Goal: Task Accomplishment & Management: Complete application form

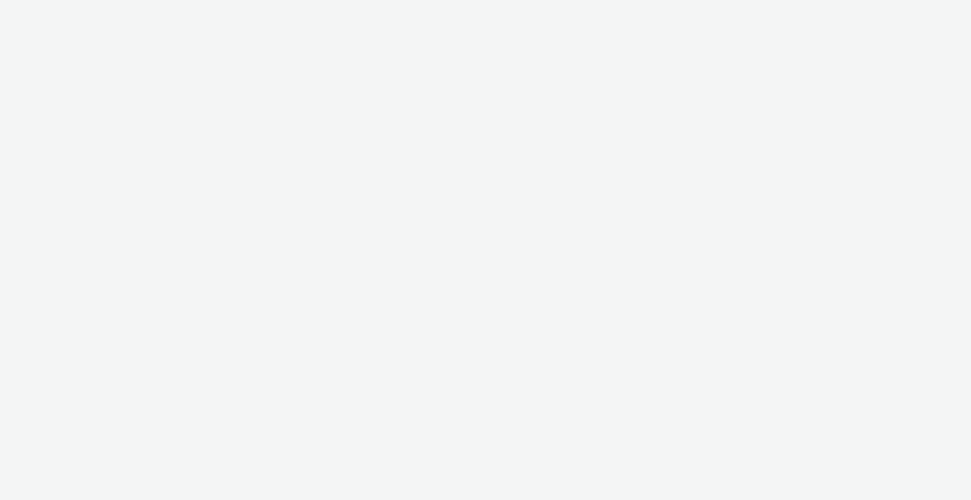
select select "c909d6bb-255f-4ad2-aa94-00d82704d6ef"
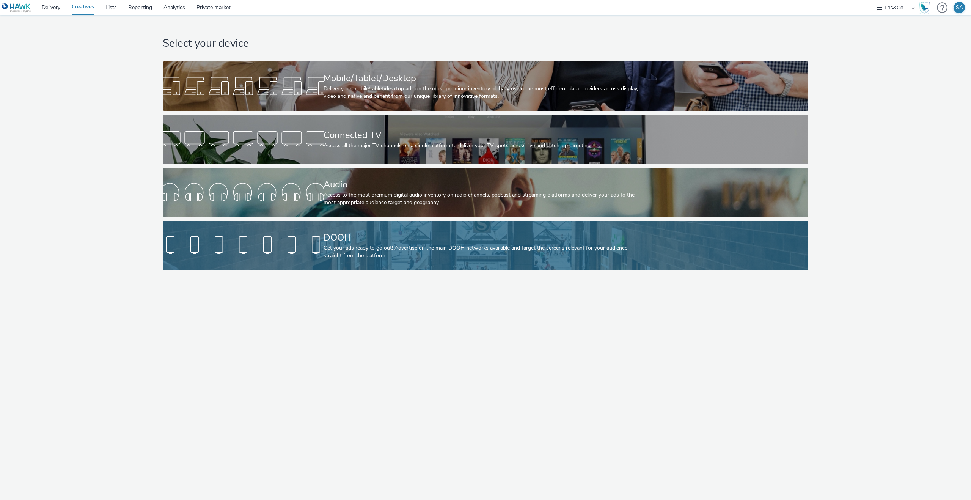
click at [314, 233] on div at bounding box center [243, 245] width 161 height 24
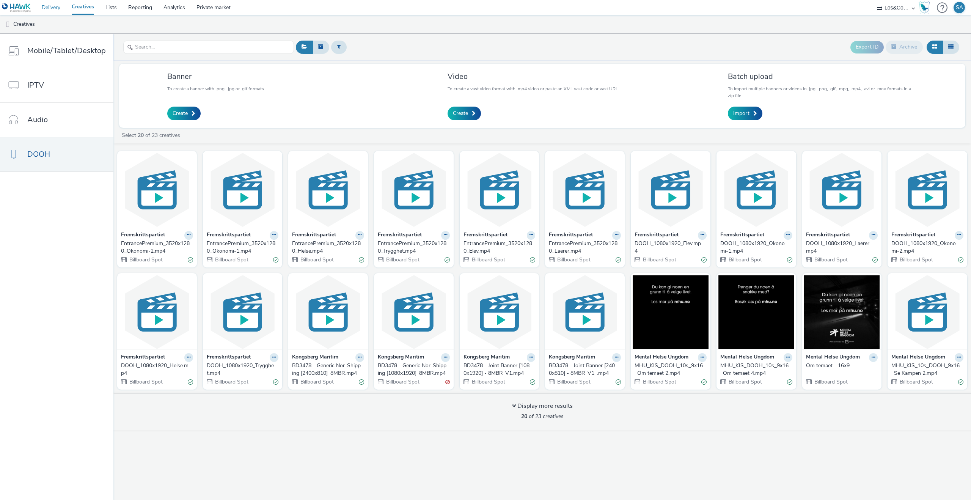
click at [48, 4] on link "Delivery" at bounding box center [51, 7] width 30 height 15
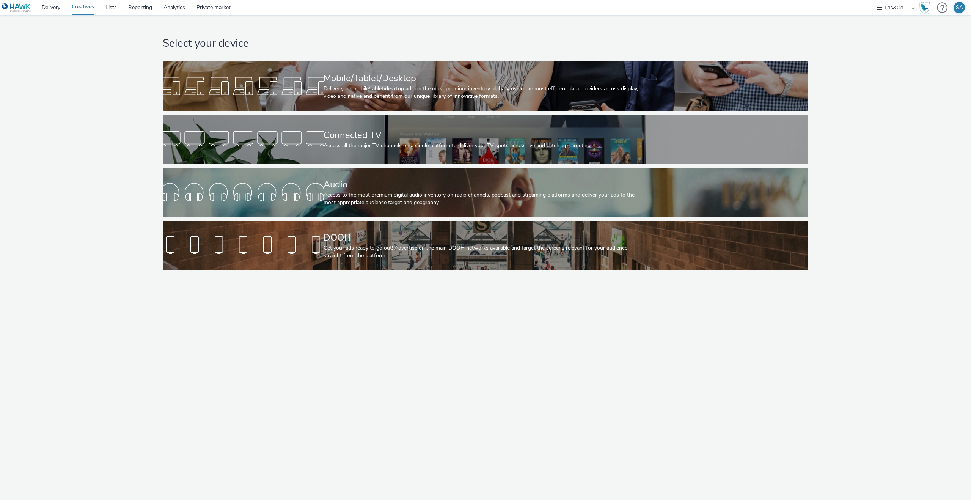
select select "c909d6bb-255f-4ad2-aa94-00d82704d6ef"
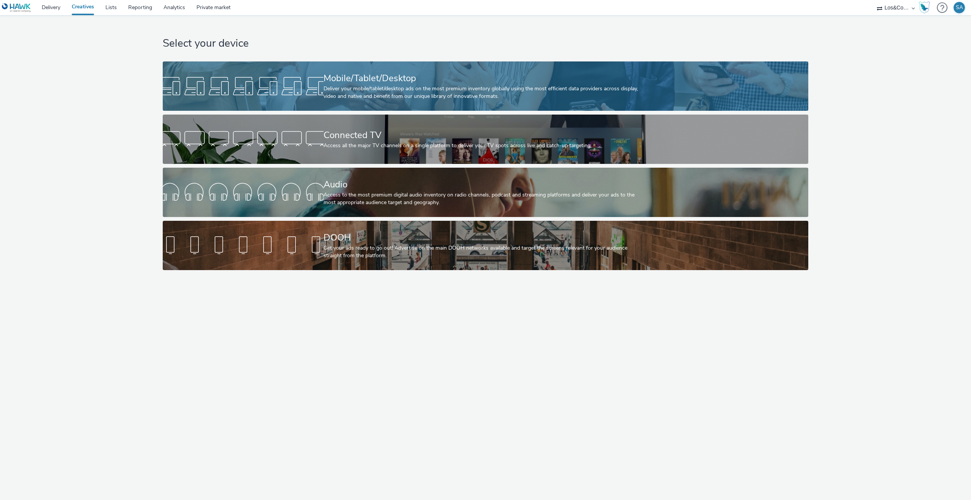
click at [360, 83] on div "Mobile/Tablet/Desktop" at bounding box center [484, 78] width 321 height 13
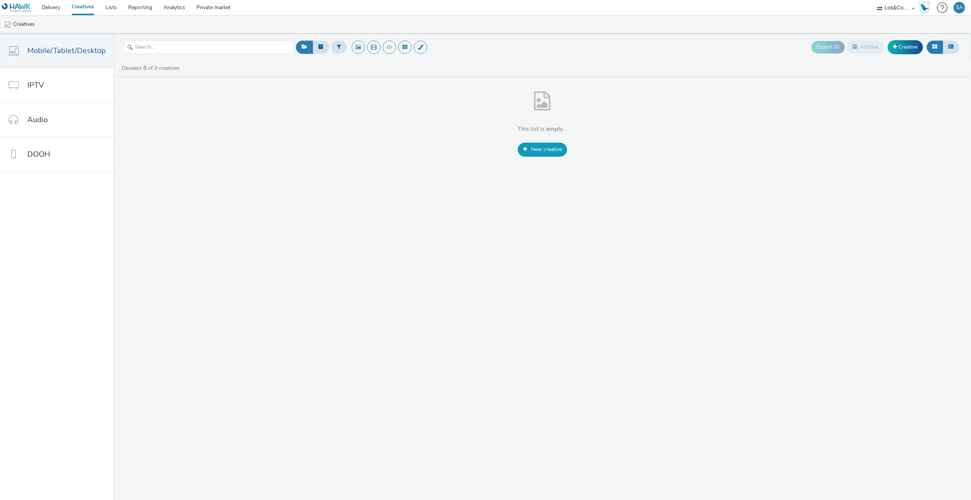
click at [522, 145] on link "New creative" at bounding box center [542, 150] width 49 height 14
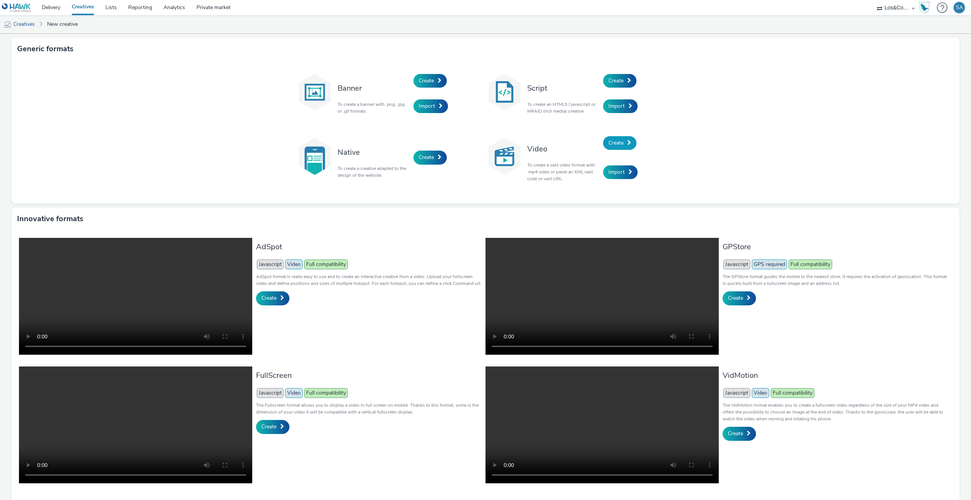
click at [628, 145] on link "Create" at bounding box center [619, 143] width 33 height 14
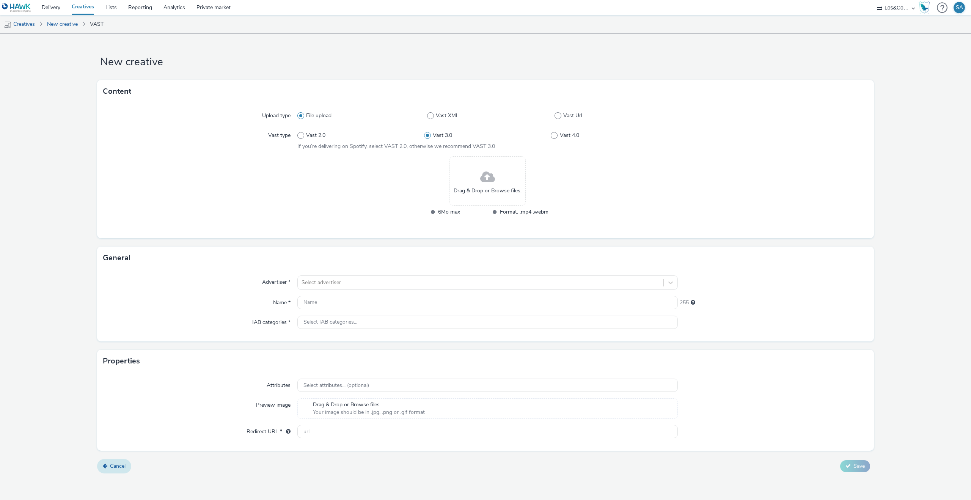
click at [107, 469] on link "Cancel" at bounding box center [114, 466] width 34 height 14
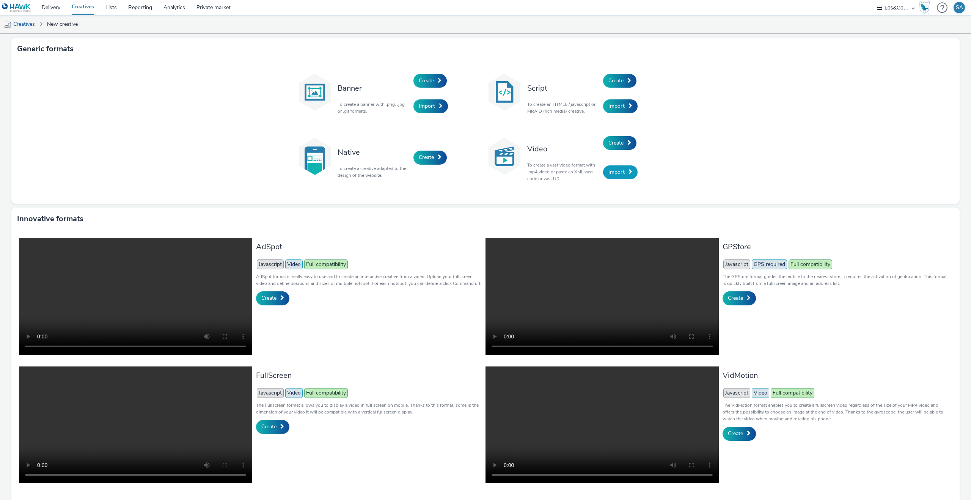
click at [616, 177] on link "Import" at bounding box center [620, 172] width 35 height 14
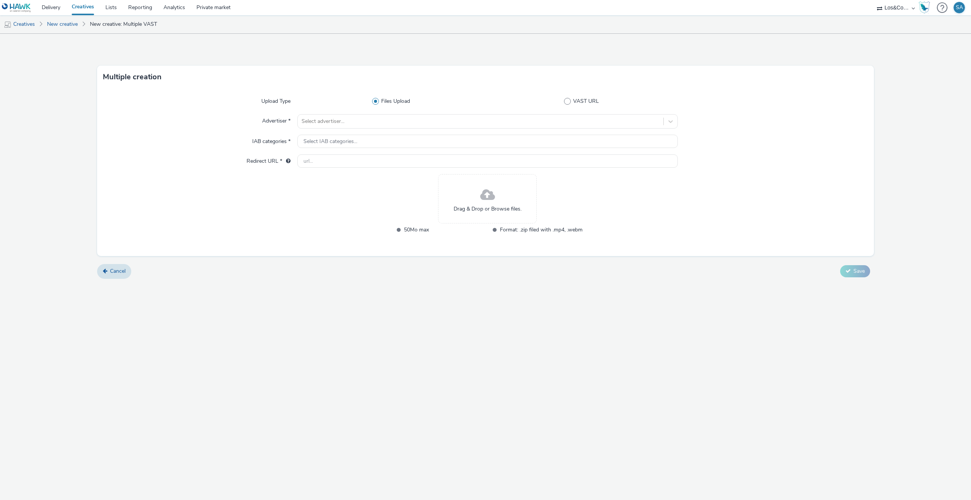
click at [129, 279] on form "Multiple creation Upload Type Files Upload VAST URL Advertiser * Select adverti…" at bounding box center [485, 159] width 971 height 250
click at [129, 273] on link "Cancel" at bounding box center [114, 271] width 34 height 14
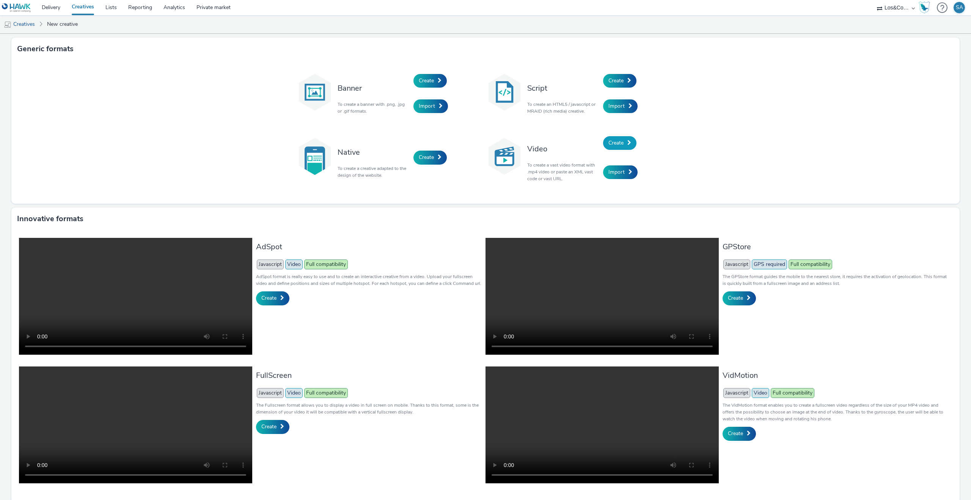
click at [621, 149] on link "Create" at bounding box center [619, 143] width 33 height 14
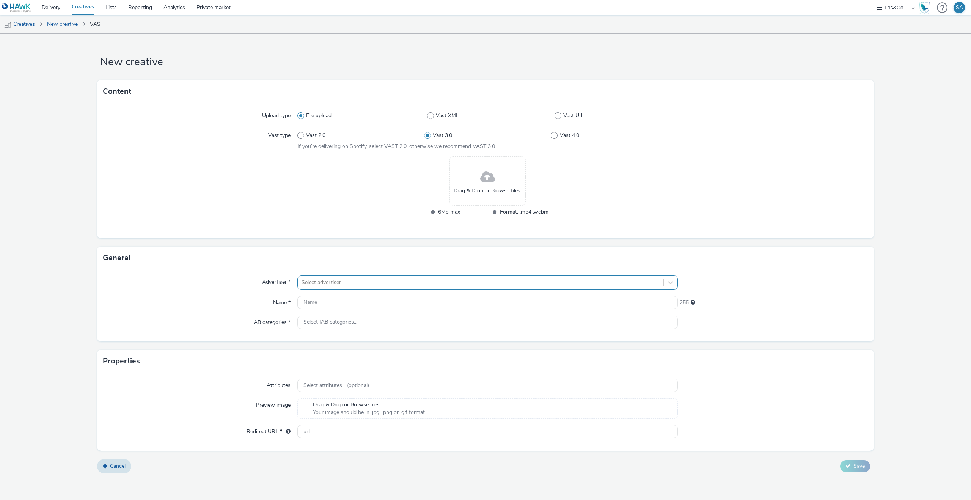
click at [456, 285] on div at bounding box center [481, 282] width 358 height 9
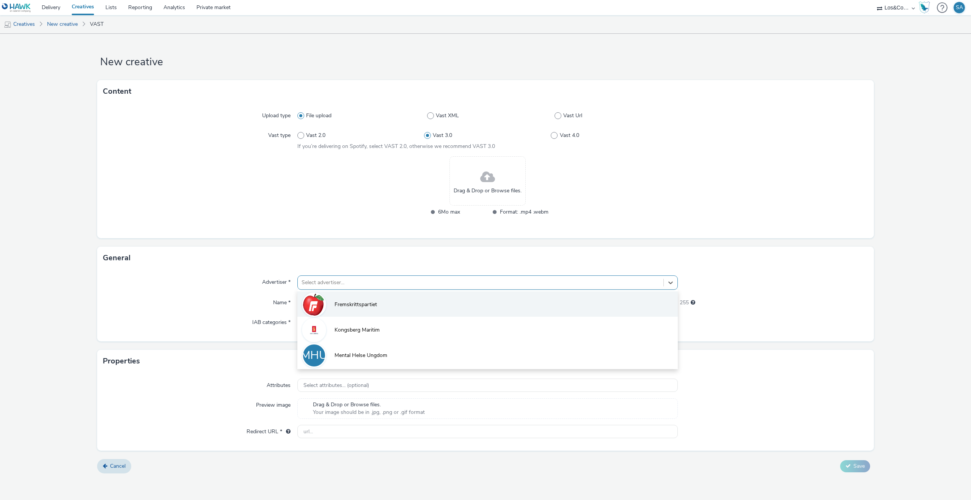
click at [440, 307] on li "Fremskrittspartiet" at bounding box center [487, 303] width 380 height 25
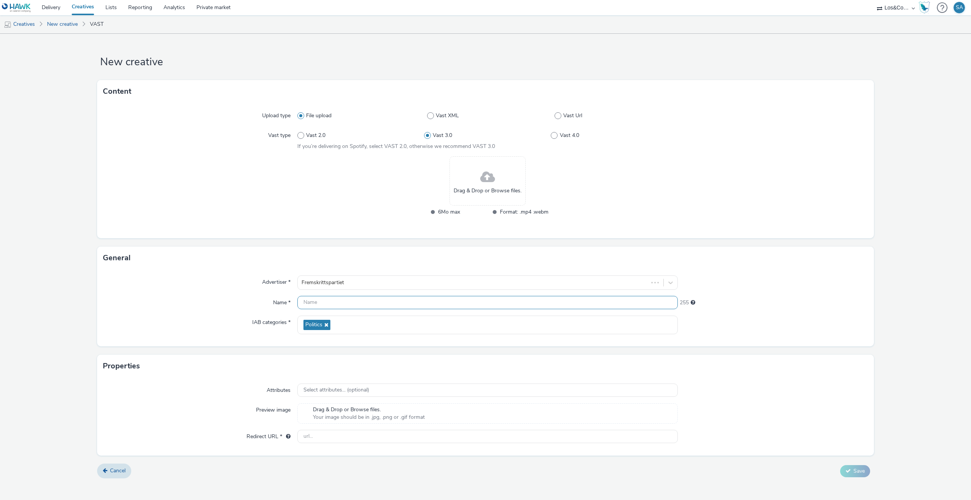
click at [398, 304] on input "text" at bounding box center [487, 302] width 380 height 13
click at [67, 23] on link "New creative" at bounding box center [62, 24] width 38 height 18
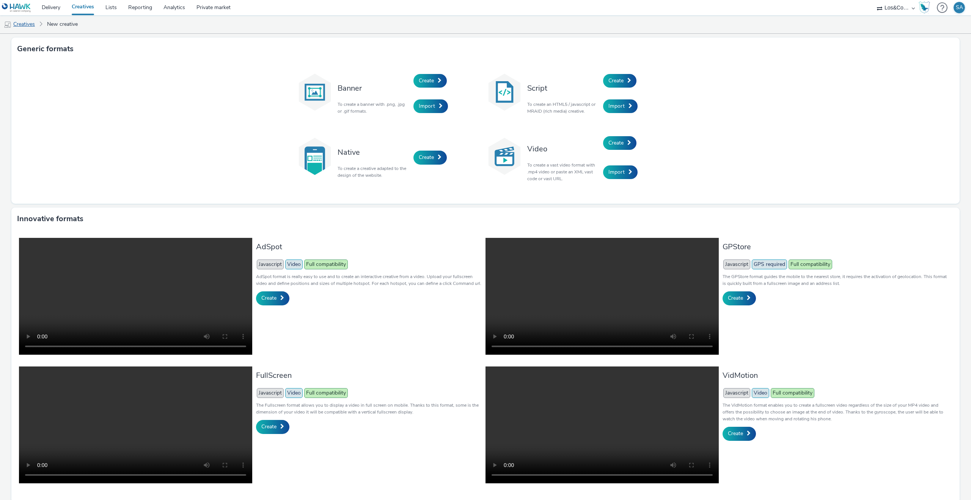
click at [24, 23] on link "Creatives" at bounding box center [19, 24] width 39 height 18
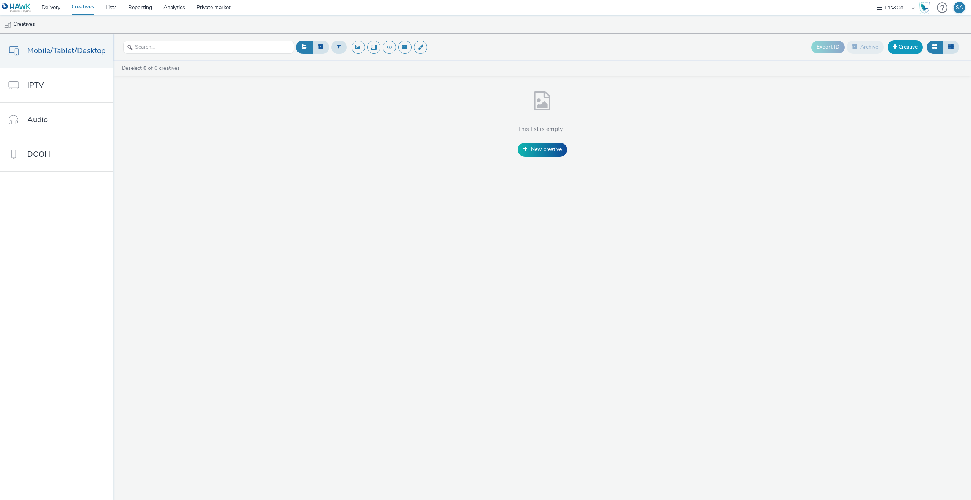
click at [904, 49] on link "Creative" at bounding box center [905, 47] width 35 height 14
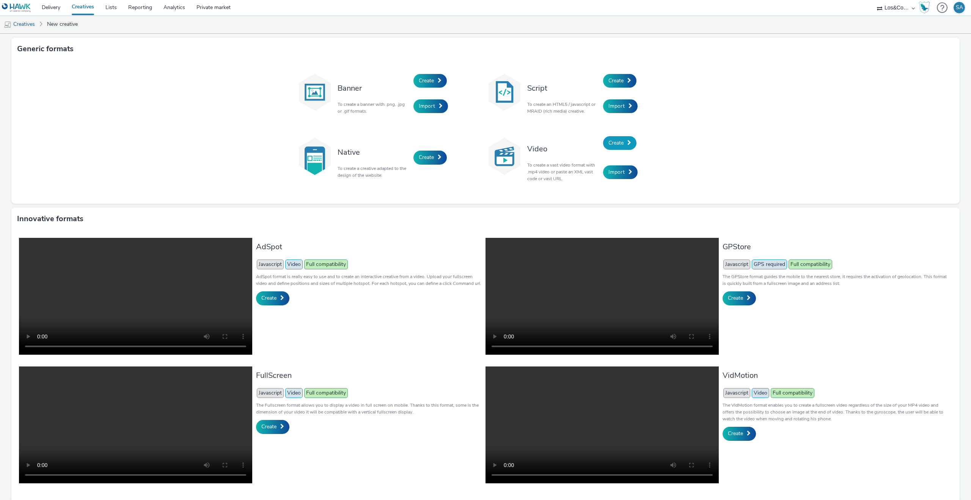
click at [620, 149] on link "Create" at bounding box center [619, 143] width 33 height 14
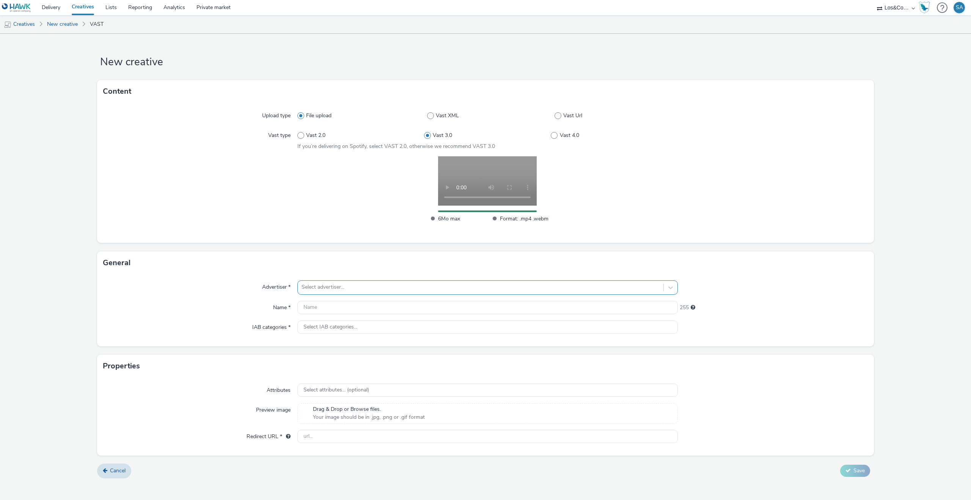
click at [313, 287] on div at bounding box center [481, 287] width 358 height 9
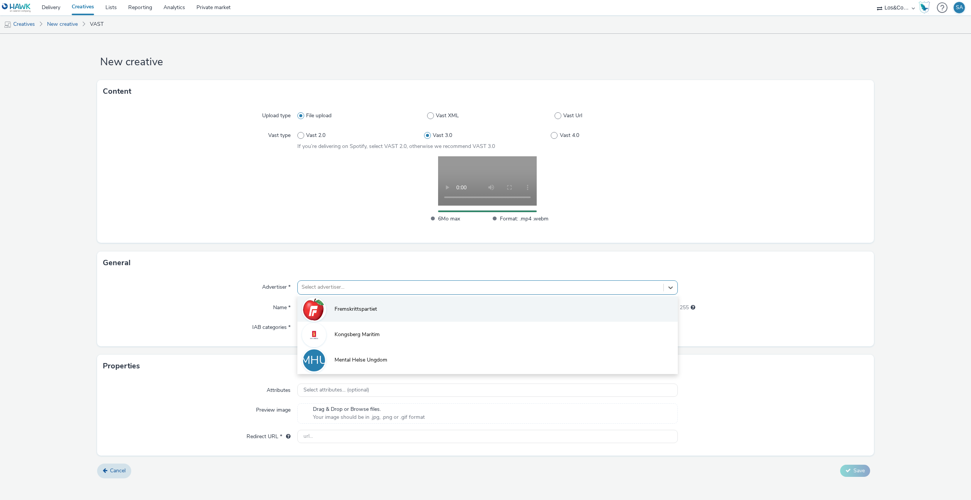
click at [329, 302] on li "Fremskrittspartiet" at bounding box center [487, 308] width 380 height 25
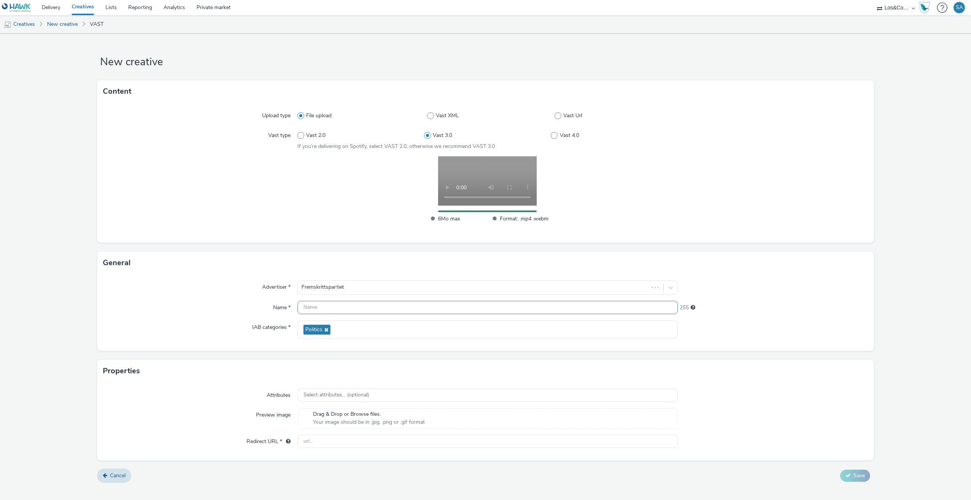
click at [328, 308] on input "text" at bounding box center [487, 307] width 380 height 13
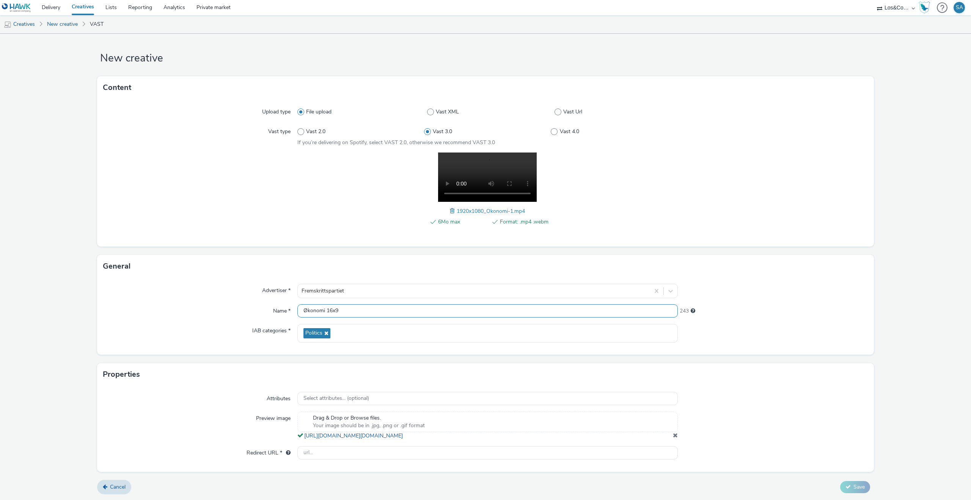
scroll to position [11, 0]
type input "Økonomi 16x9"
click at [537, 453] on input "text" at bounding box center [487, 452] width 380 height 13
click at [349, 452] on input "text" at bounding box center [487, 452] width 380 height 13
paste input "https://www.frp.no/valg-2025/okonomi?utm_source=programmatisk&utm_medium=olv&ut…"
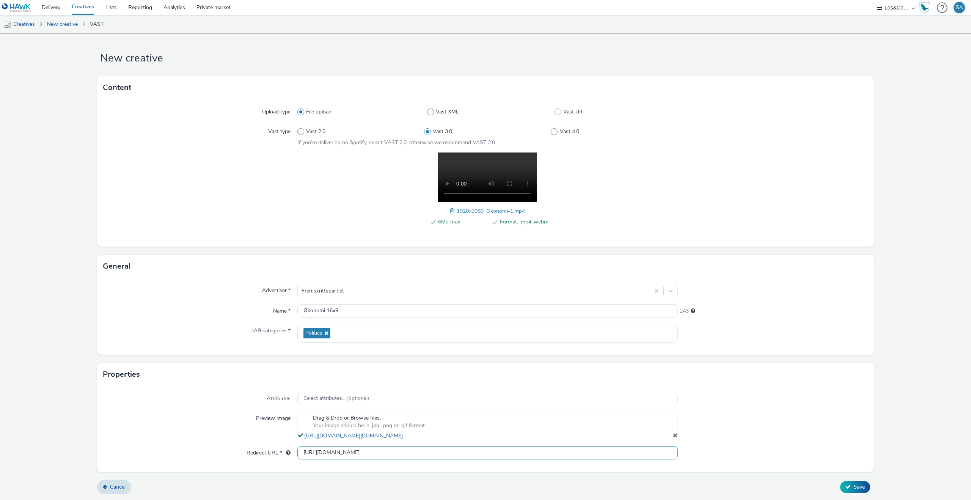
type input "https://www.frp.no/valg-2025/okonomi?utm_source=programmatisk&utm_medium=olv&ut…"
click at [720, 458] on div at bounding box center [773, 453] width 190 height 14
click at [860, 485] on span "Save" at bounding box center [858, 486] width 11 height 7
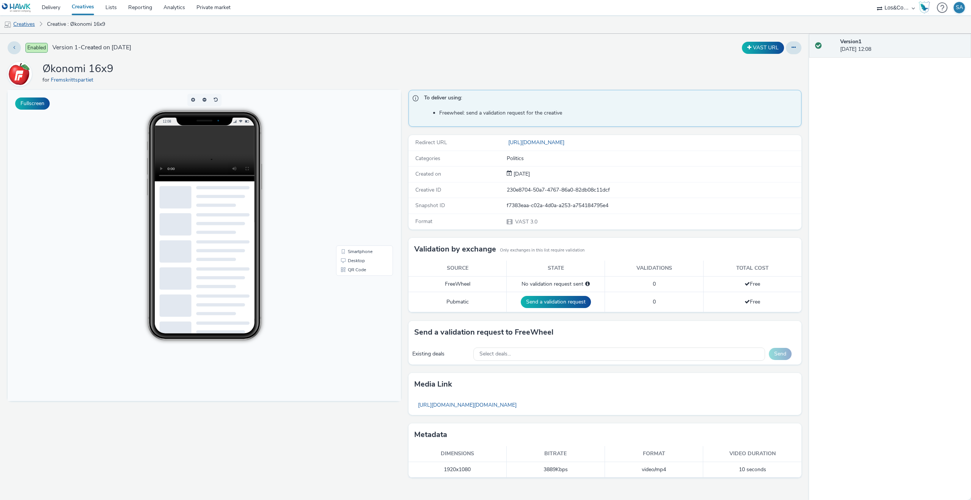
click at [28, 28] on link "Creatives" at bounding box center [19, 24] width 39 height 18
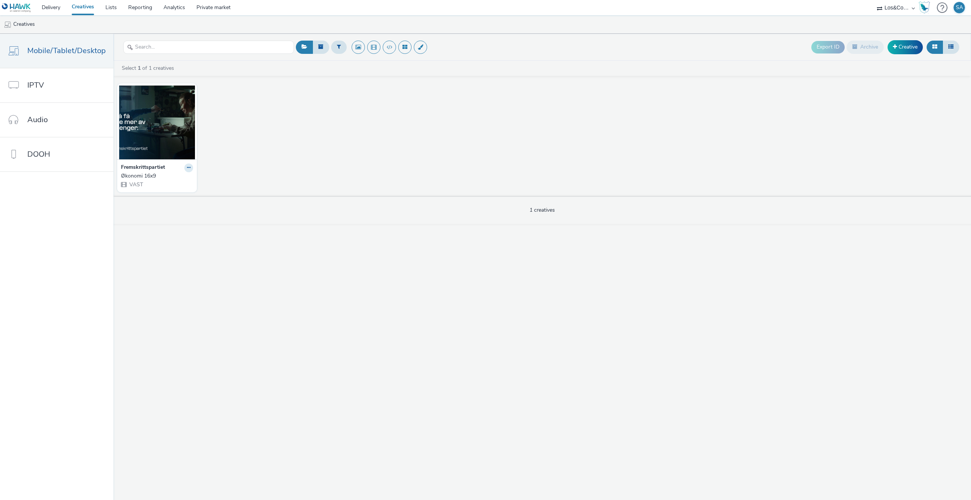
click at [900, 55] on div "Export ID Archive Creative" at bounding box center [886, 47] width 150 height 19
click at [902, 48] on link "Creative" at bounding box center [905, 47] width 35 height 14
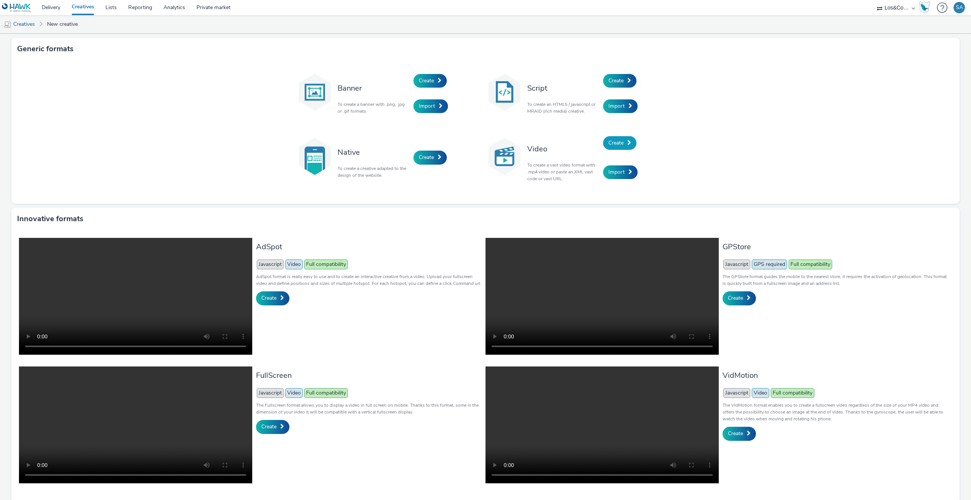
click at [613, 142] on span "Create" at bounding box center [615, 142] width 15 height 7
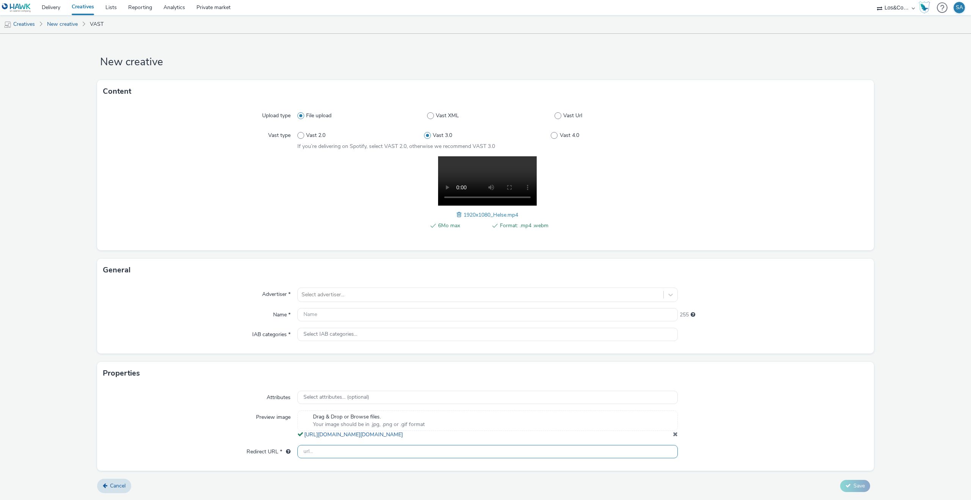
click at [313, 458] on input "text" at bounding box center [487, 451] width 380 height 13
paste input "https://www.frp.no/valg-2025/helse?utm_source=programmatisk&utm_medium=olv&utm_…"
type input "https://www.frp.no/valg-2025/helse?utm_source=programmatisk&utm_medium=olv&utm_…"
click at [317, 294] on div at bounding box center [481, 294] width 358 height 9
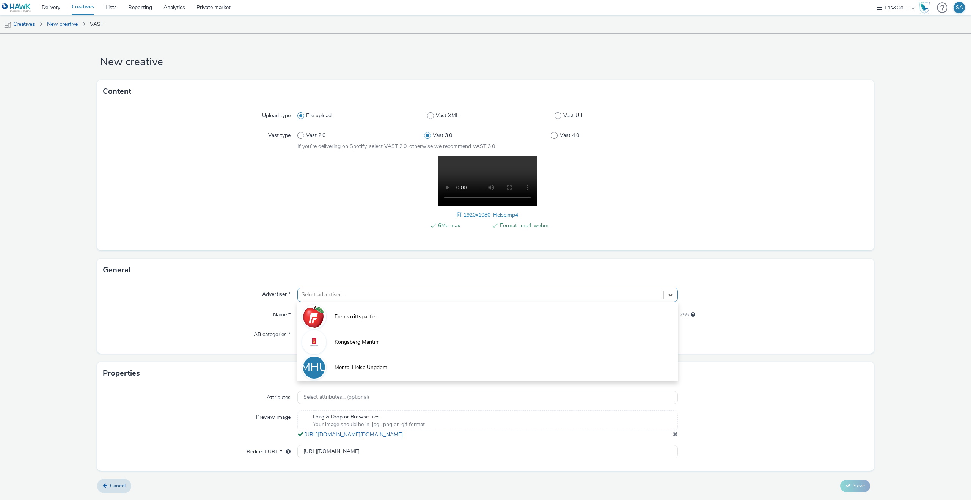
type input "f"
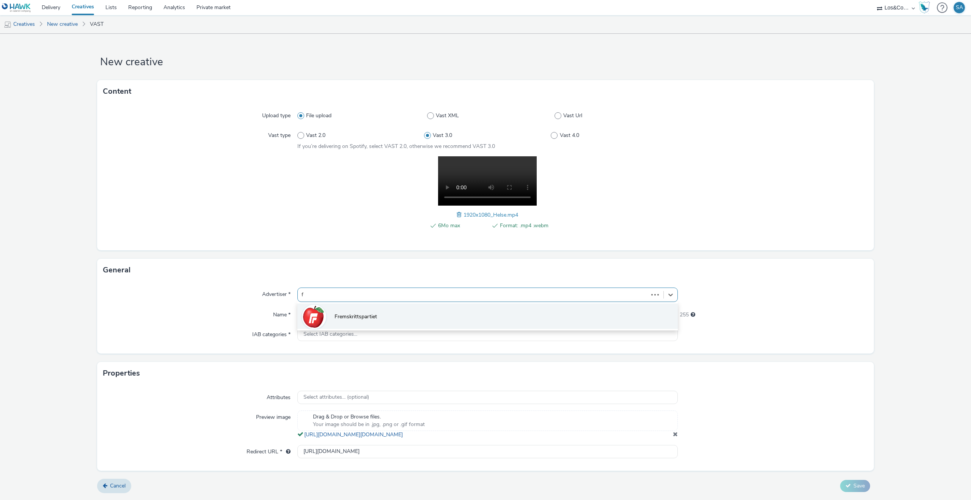
click at [330, 308] on li "Fremskrittspartiet" at bounding box center [487, 315] width 380 height 25
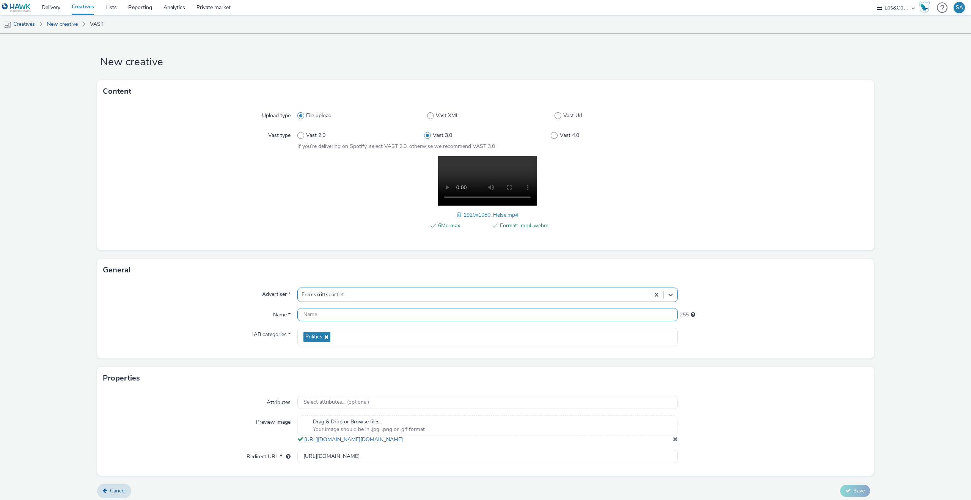
click at [330, 314] on input "text" at bounding box center [487, 314] width 380 height 13
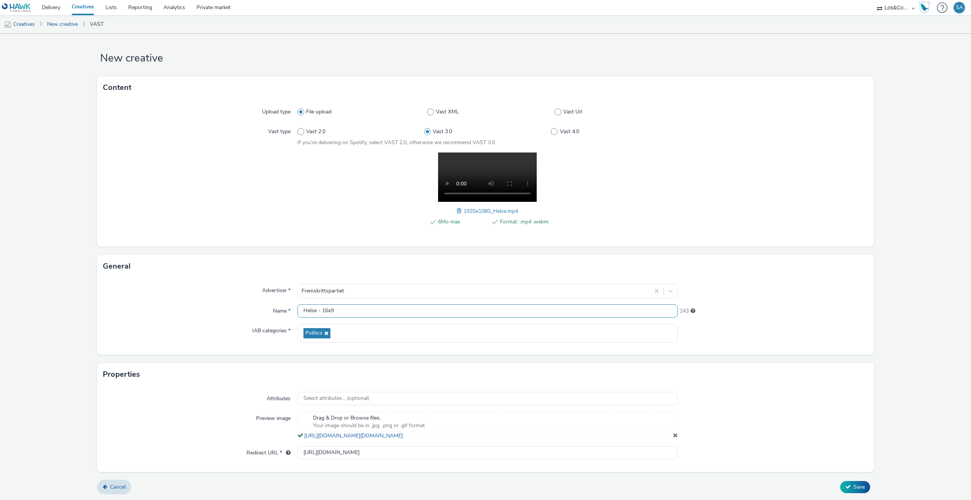
scroll to position [11, 0]
type input "Helse - 16x9"
click at [859, 491] on button "Save" at bounding box center [855, 487] width 30 height 12
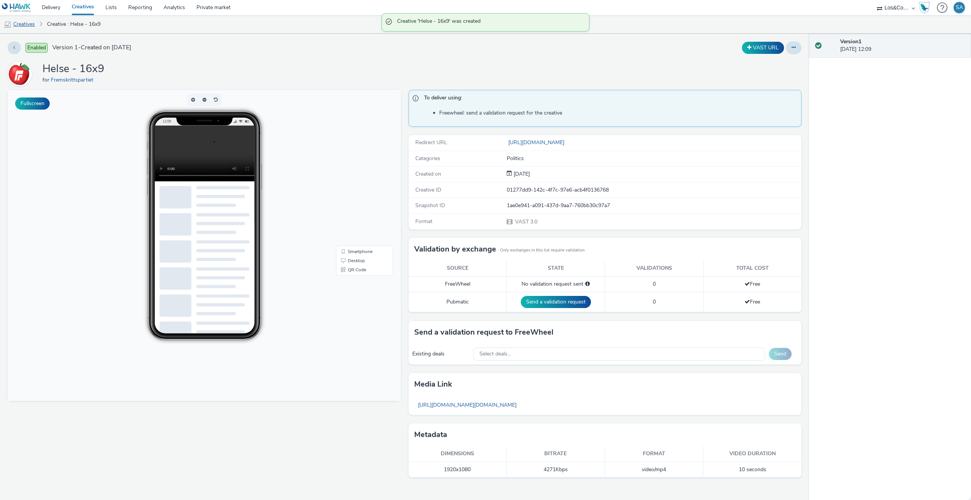
click at [26, 27] on link "Creatives" at bounding box center [19, 24] width 39 height 18
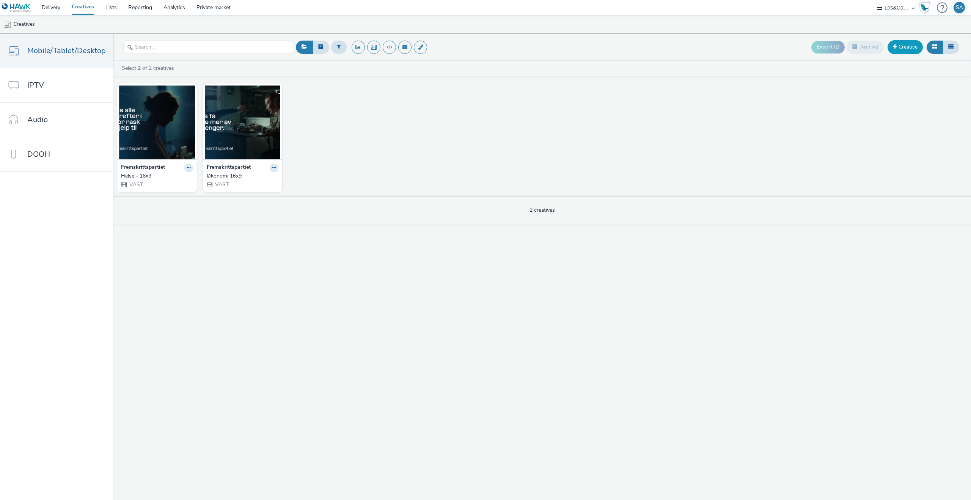
click at [903, 50] on link "Creative" at bounding box center [905, 47] width 35 height 14
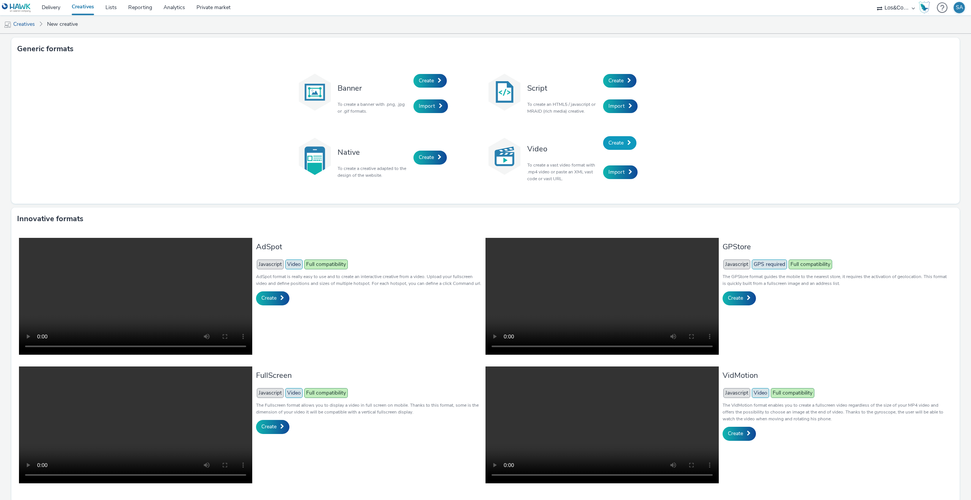
click at [607, 146] on link "Create" at bounding box center [619, 143] width 33 height 14
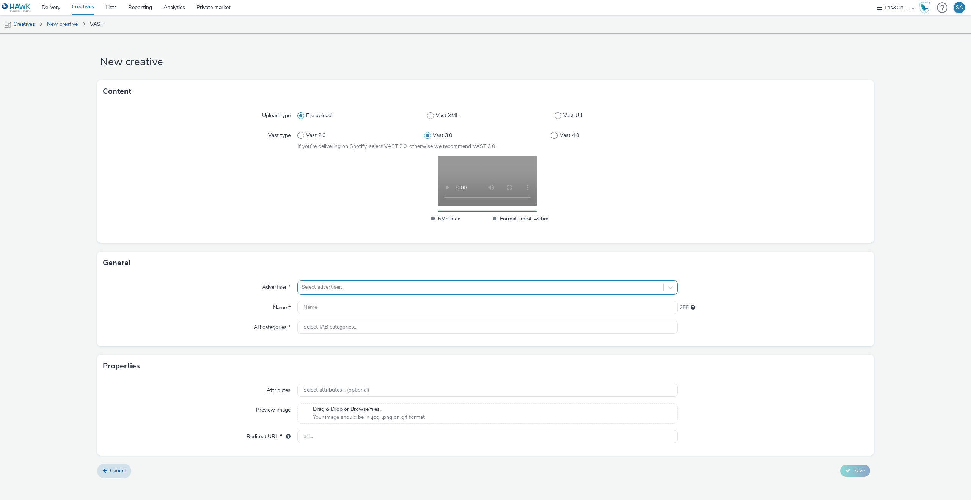
click at [366, 290] on div at bounding box center [481, 287] width 358 height 9
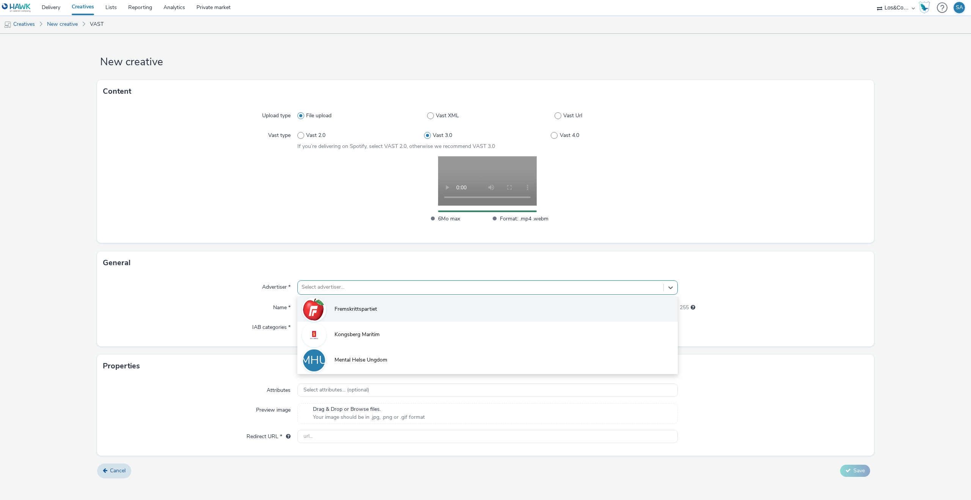
click at [360, 303] on li "Fremskrittspartiet" at bounding box center [487, 308] width 380 height 25
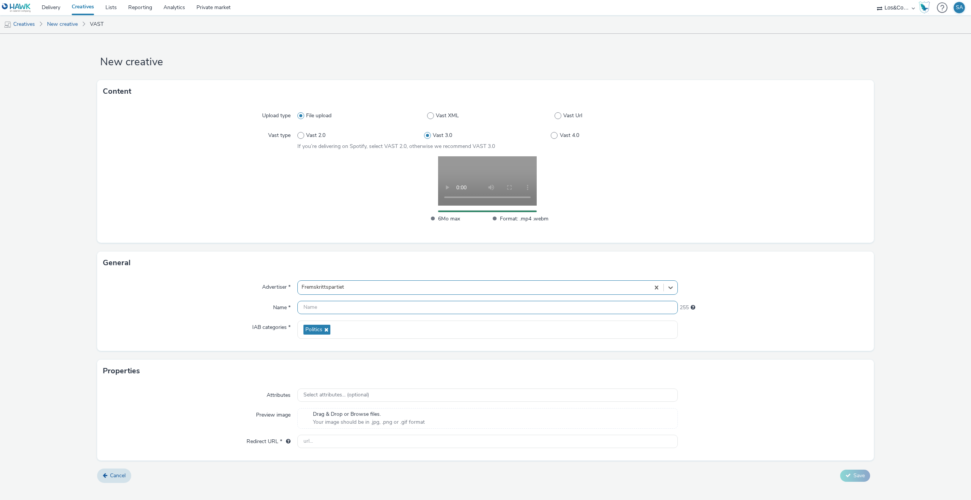
click at [358, 308] on input "text" at bounding box center [487, 307] width 380 height 13
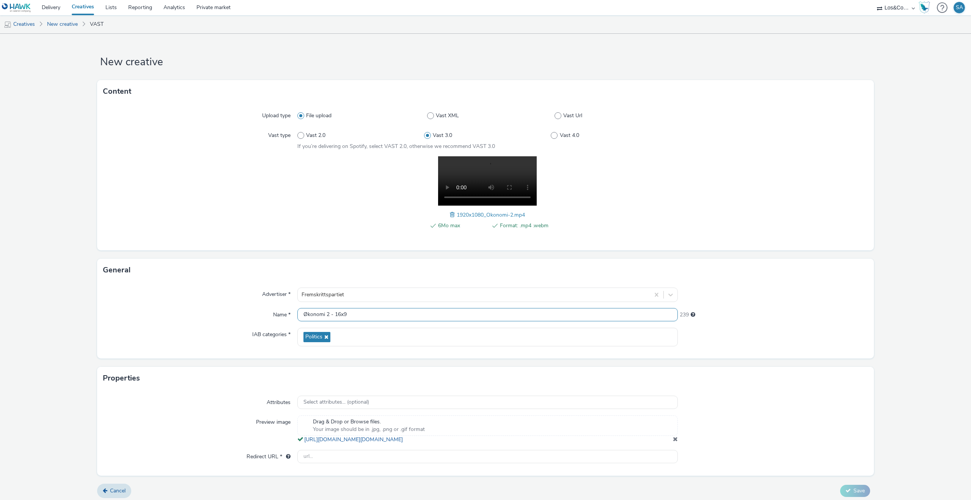
type input "Økonomi 2 - 16x9"
click at [321, 463] on input "text" at bounding box center [487, 456] width 380 height 13
paste input "https://www.frp.no/valg-2025/okonomi?utm_source=programmatisk&utm_medium=olv&ut…"
type input "https://www.frp.no/valg-2025/okonomi?utm_source=programmatisk&utm_medium=olv&ut…"
click at [774, 416] on div at bounding box center [773, 429] width 190 height 28
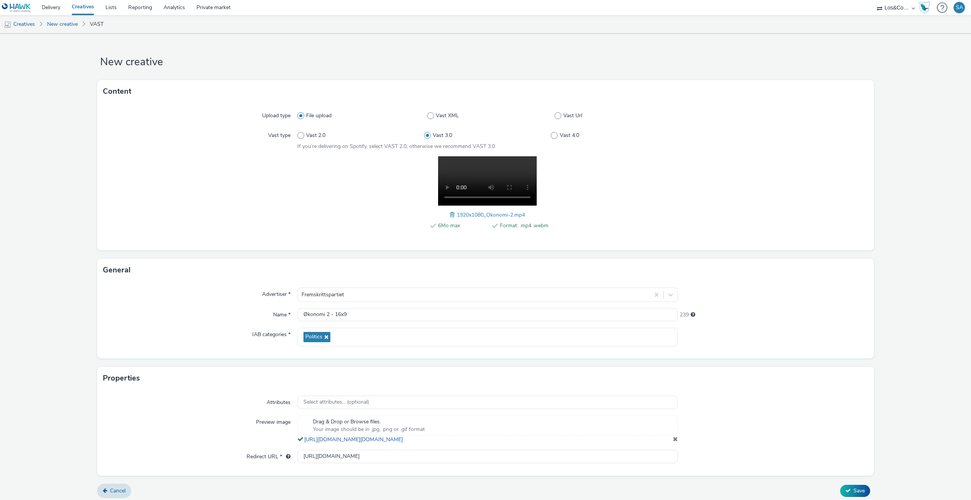
scroll to position [11, 0]
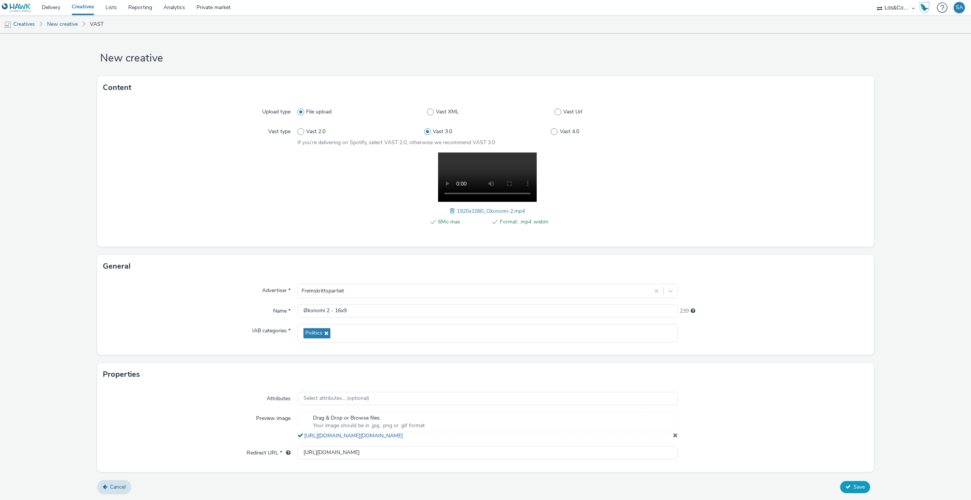
click at [850, 492] on button "Save" at bounding box center [855, 487] width 30 height 12
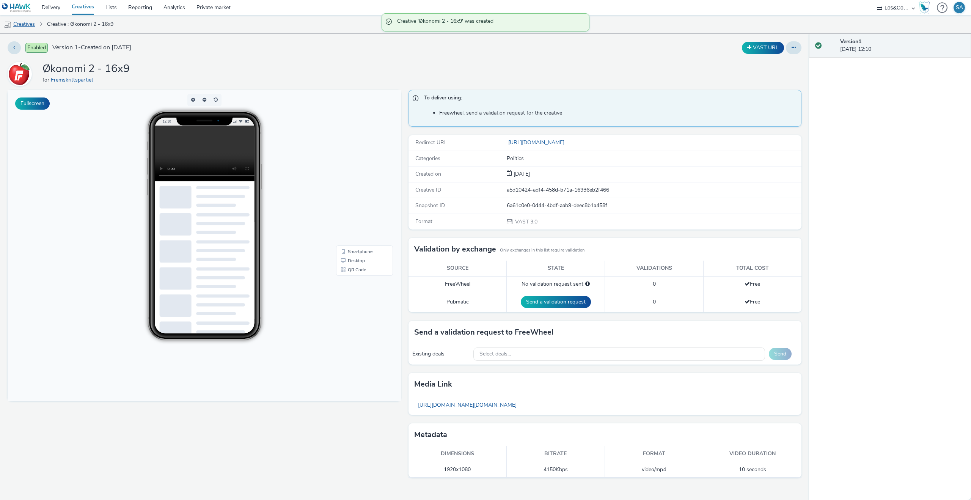
click at [28, 24] on link "Creatives" at bounding box center [19, 24] width 39 height 18
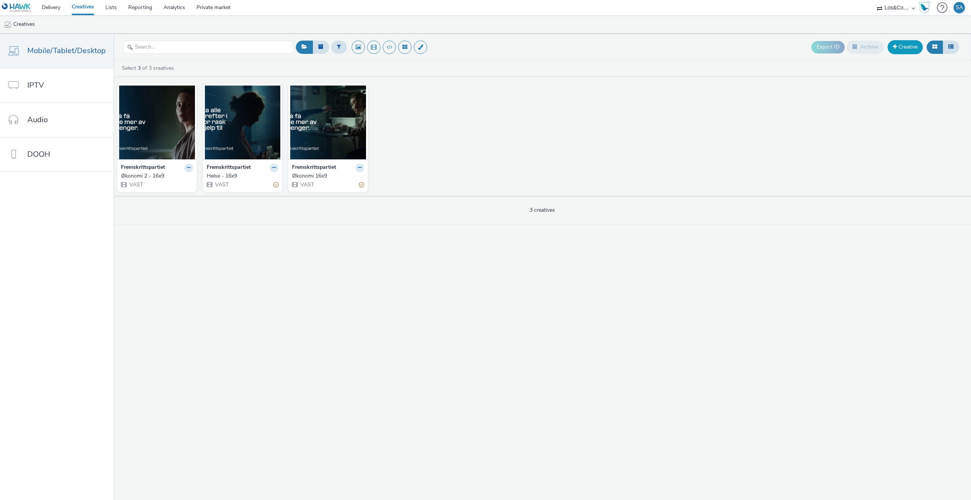
click at [899, 50] on link "Creative" at bounding box center [905, 47] width 35 height 14
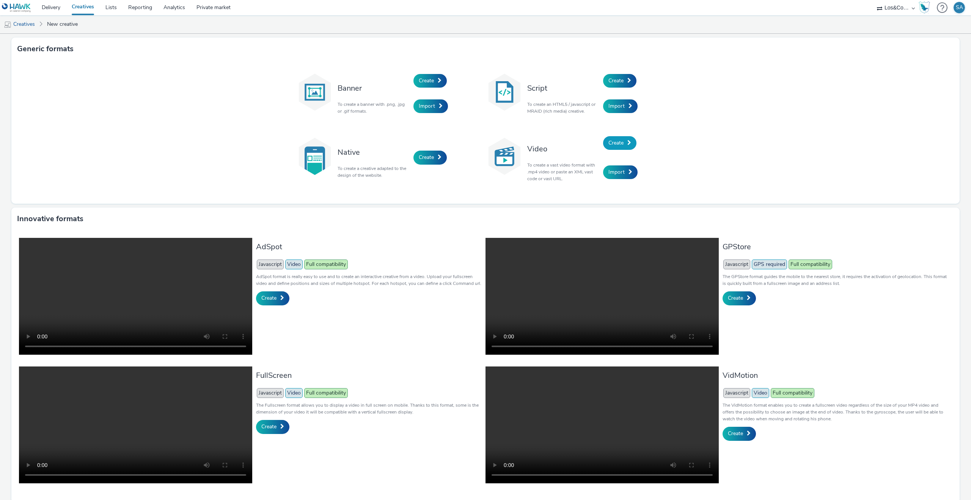
click at [619, 145] on span "Create" at bounding box center [615, 142] width 15 height 7
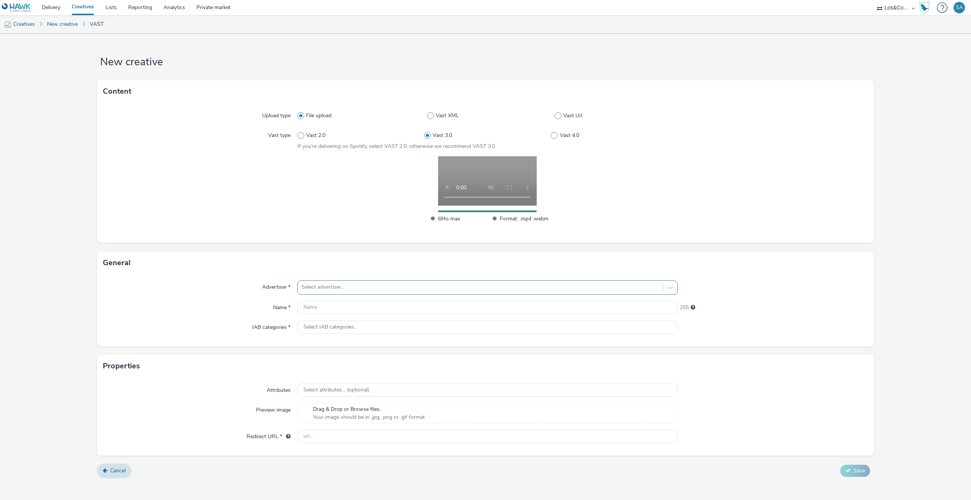
click at [376, 284] on div at bounding box center [481, 287] width 358 height 9
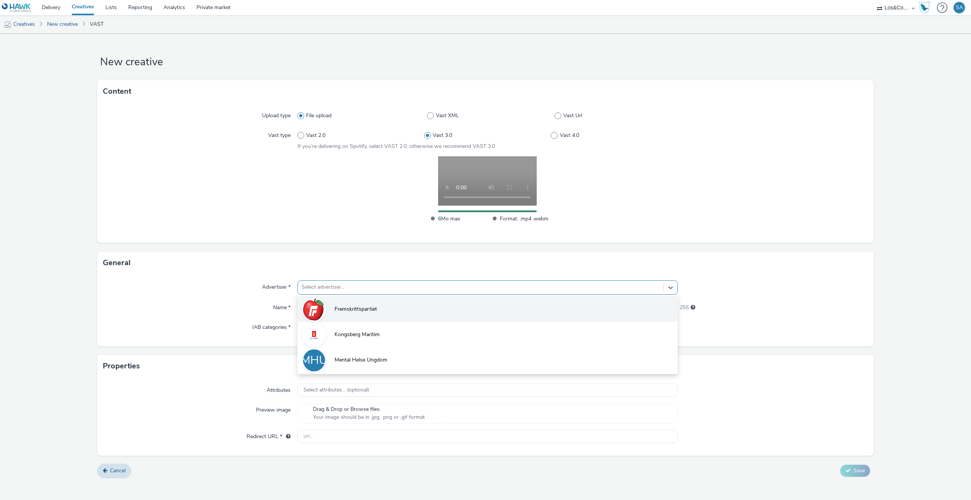
click at [371, 306] on span "Fremskrittspartiet" at bounding box center [356, 309] width 42 height 8
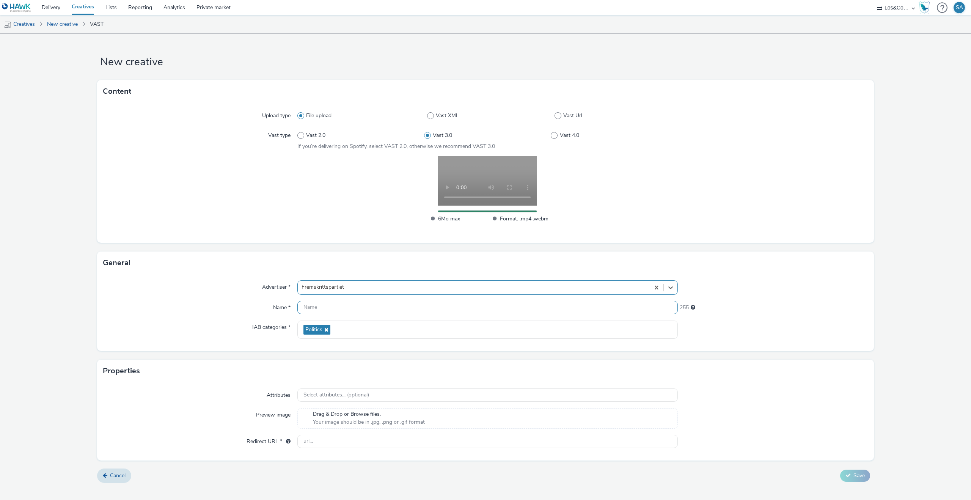
click at [363, 310] on input "text" at bounding box center [487, 307] width 380 height 13
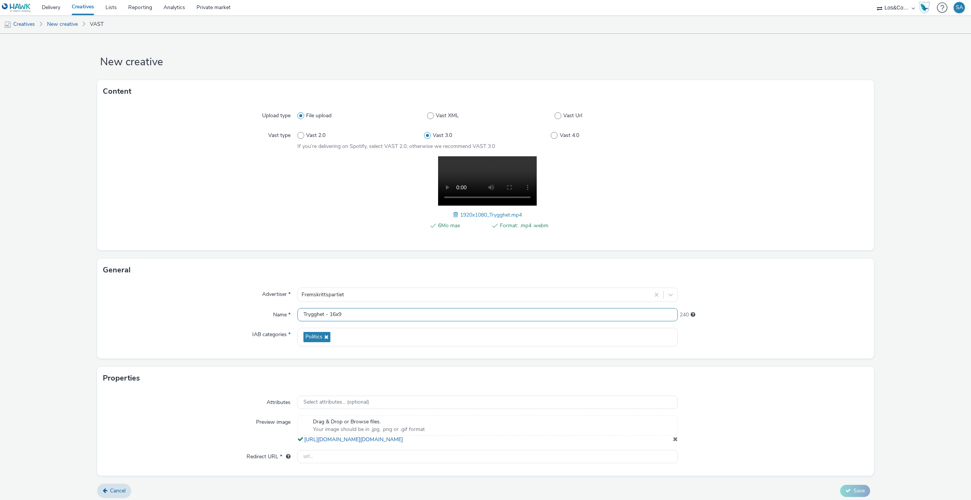
type input "Trygghet - 16x9"
click at [317, 460] on input "text" at bounding box center [487, 456] width 380 height 13
paste input "https://www.frp.no/valg-2025/trygghet?utm_source=programmatisk&utm_medium=olv&u…"
type input "https://www.frp.no/valg-2025/trygghet?utm_source=programmatisk&utm_medium=olv&u…"
click at [759, 422] on div at bounding box center [773, 429] width 190 height 28
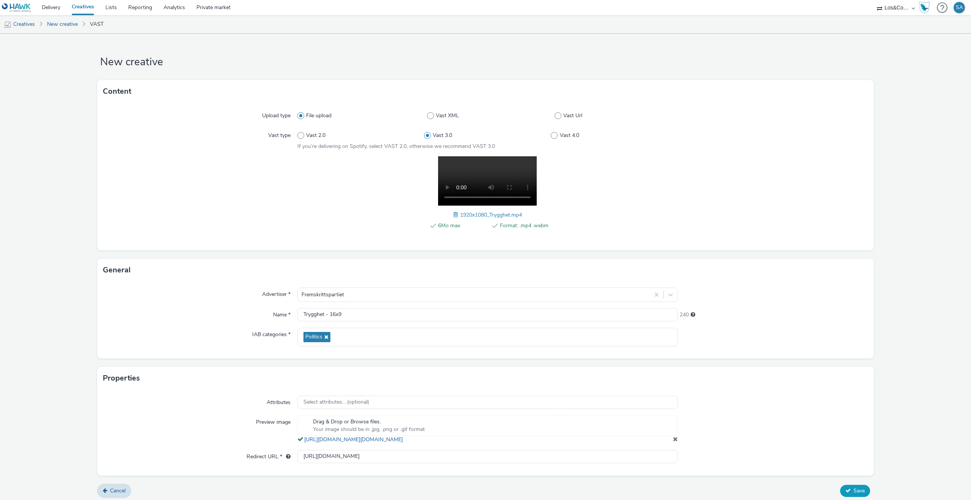
click at [853, 494] on span "Save" at bounding box center [858, 490] width 11 height 7
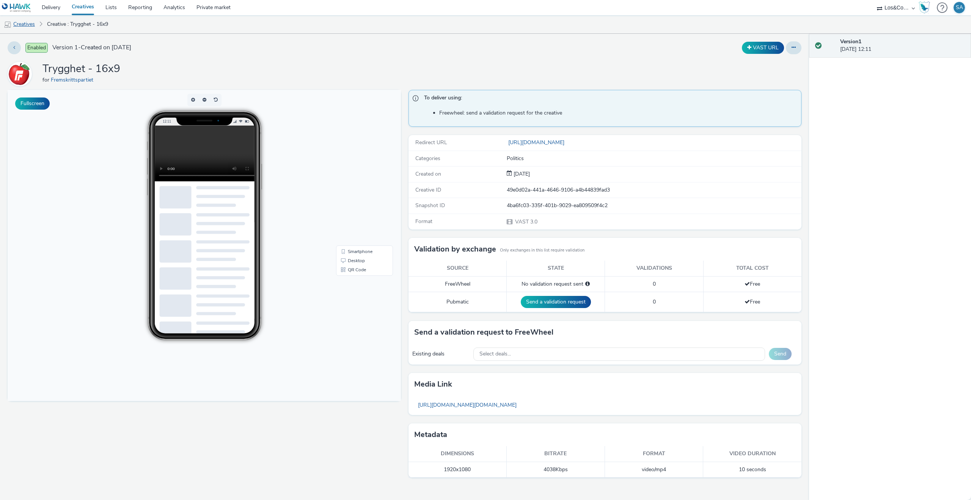
click at [30, 26] on link "Creatives" at bounding box center [19, 24] width 39 height 18
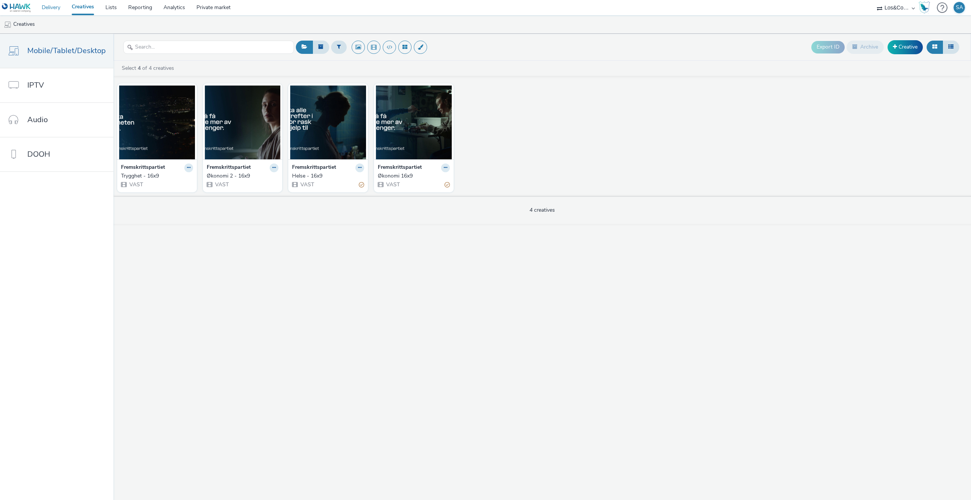
click at [49, 8] on link "Delivery" at bounding box center [51, 7] width 30 height 15
